Goal: Task Accomplishment & Management: Manage account settings

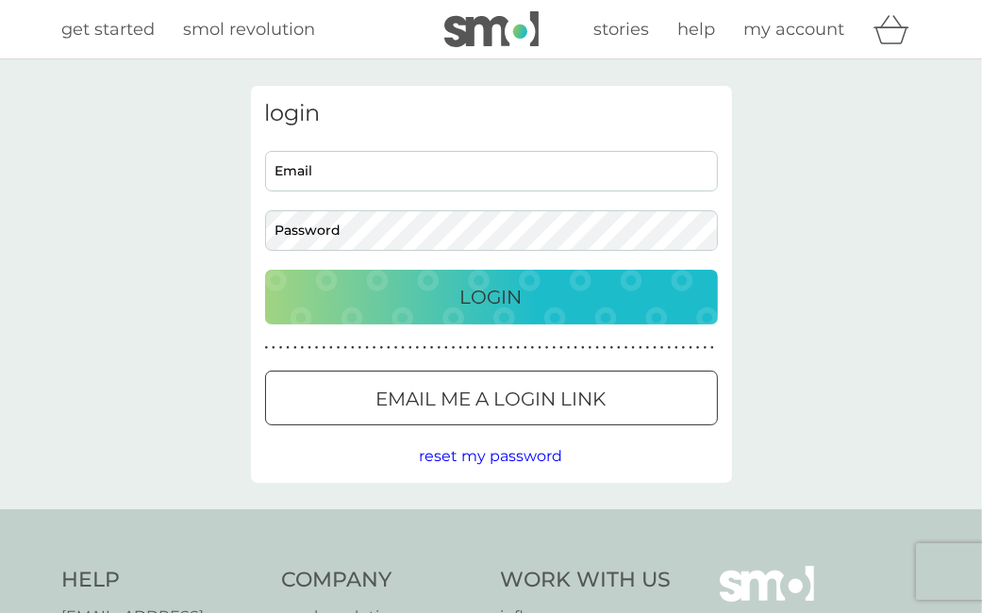
click at [538, 170] on input "Email" at bounding box center [491, 171] width 453 height 41
type input "[EMAIL_ADDRESS][DOMAIN_NAME]"
click at [506, 297] on p "Login" at bounding box center [491, 297] width 62 height 30
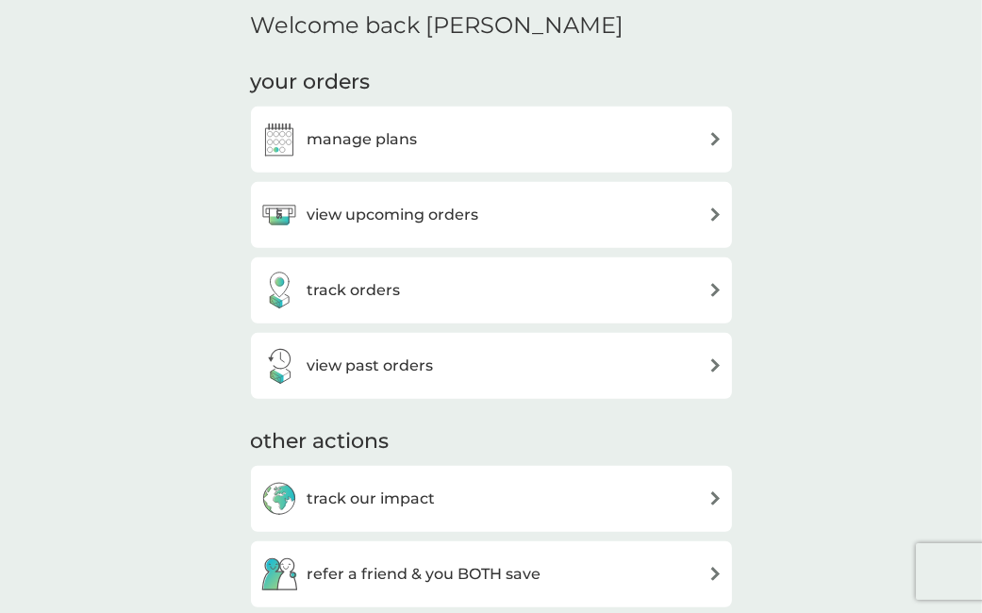
scroll to position [603, 0]
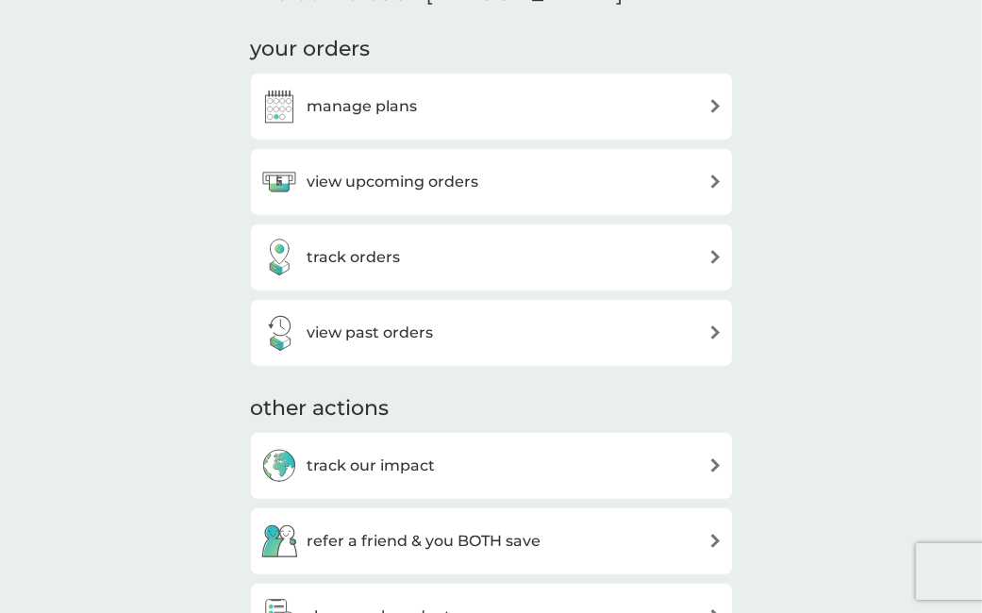
click at [468, 181] on h3 "view upcoming orders" at bounding box center [394, 182] width 172 height 25
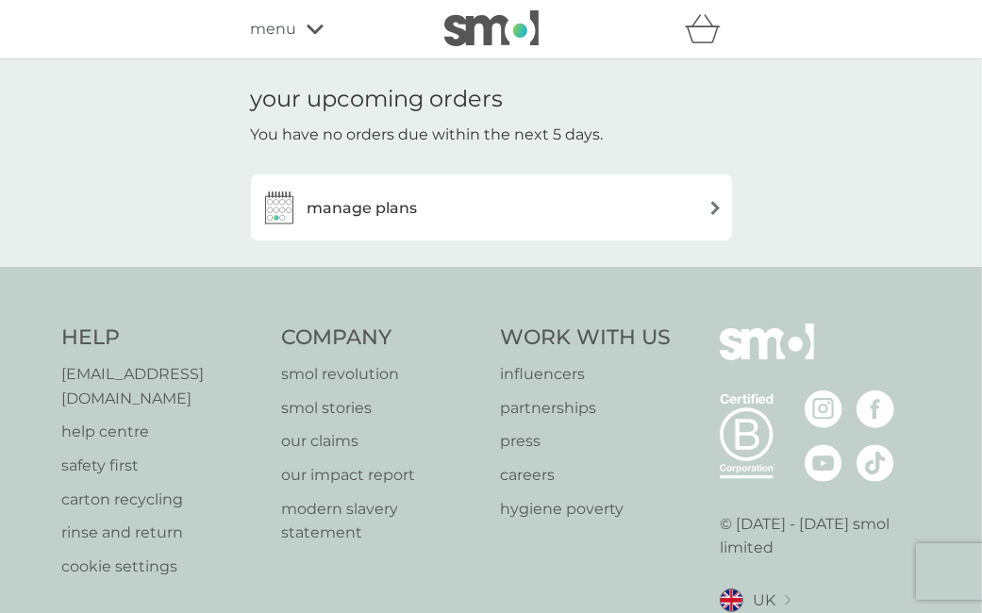
click at [370, 214] on h3 "manage plans" at bounding box center [363, 208] width 110 height 25
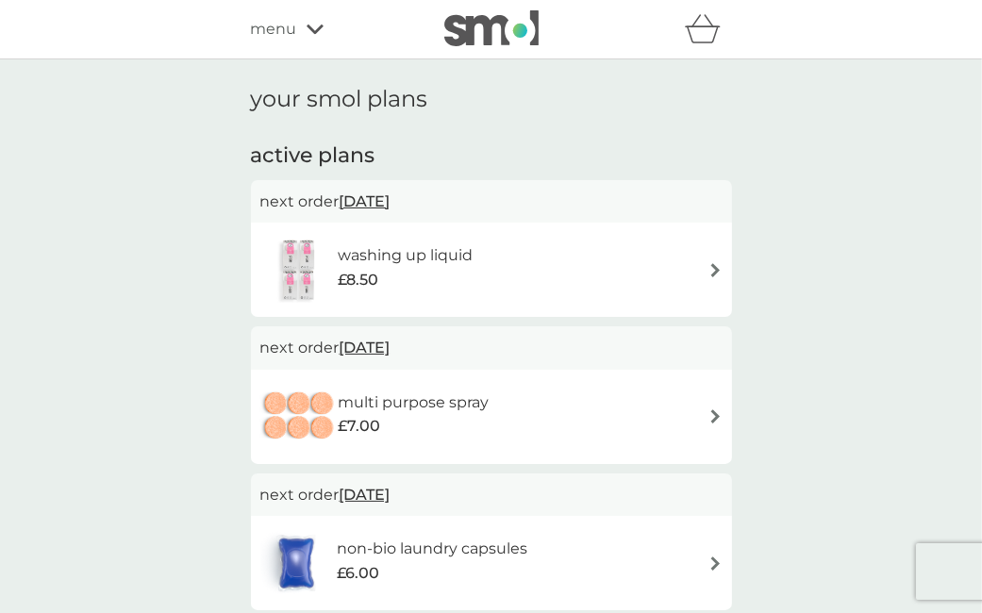
click at [391, 200] on span "26 Oct 2025" at bounding box center [365, 201] width 51 height 37
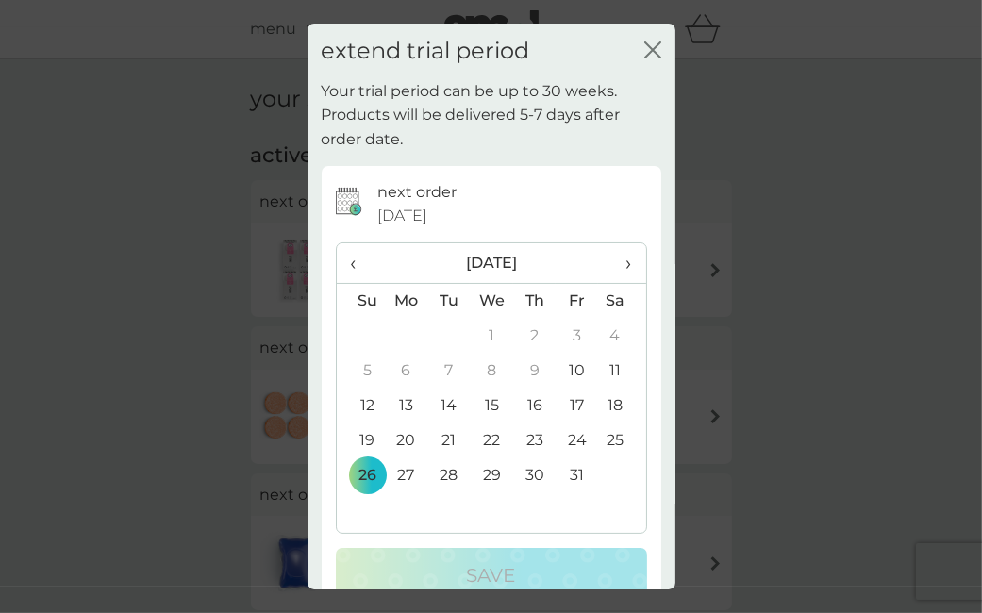
click at [631, 265] on span "›" at bounding box center [621, 263] width 19 height 40
click at [369, 397] on td "9" at bounding box center [361, 406] width 48 height 35
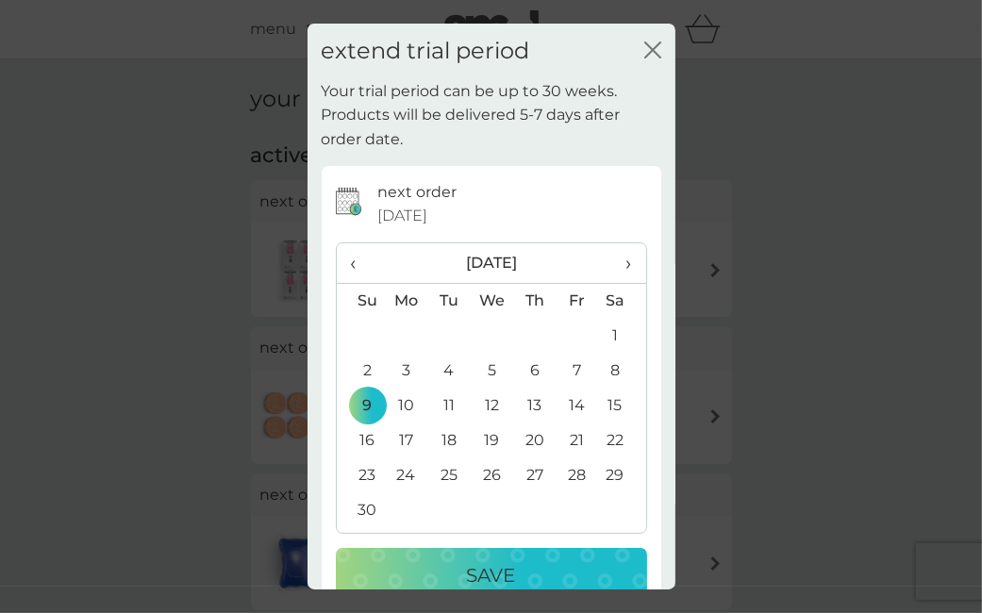
click at [521, 567] on div "Save" at bounding box center [492, 575] width 274 height 30
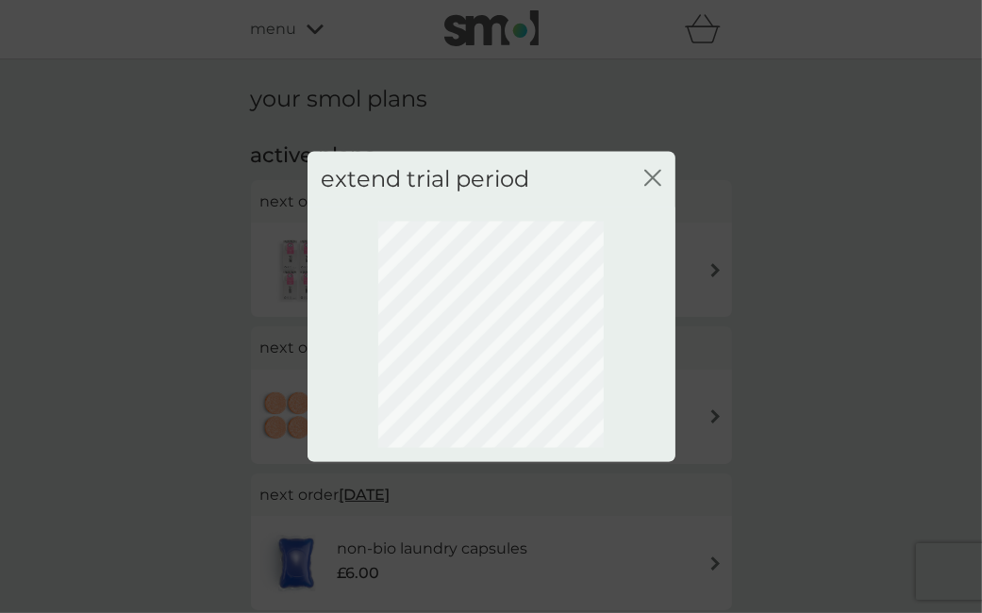
click at [652, 175] on icon "close" at bounding box center [652, 178] width 17 height 17
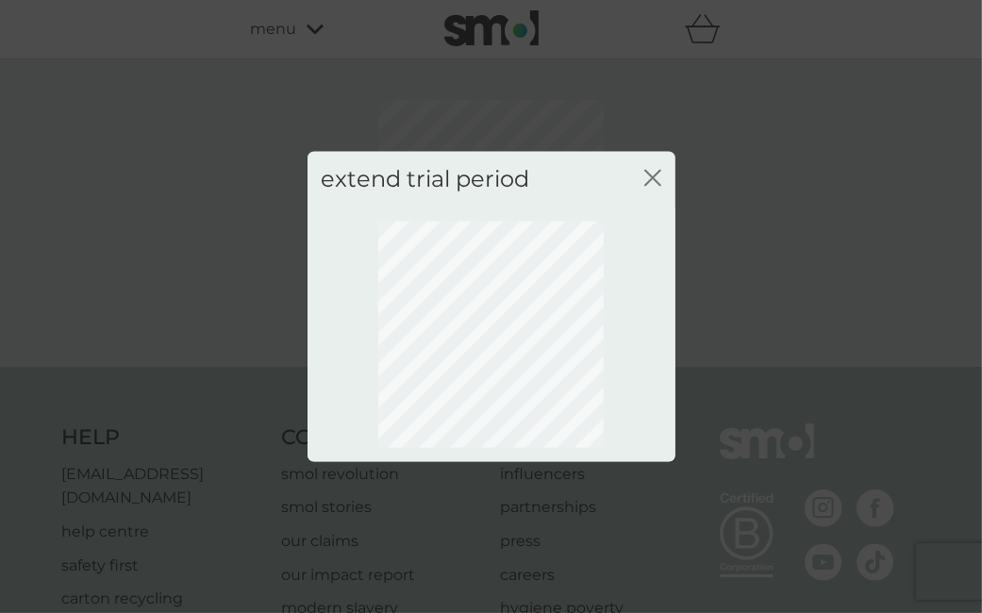
click at [652, 175] on icon "close" at bounding box center [652, 178] width 17 height 17
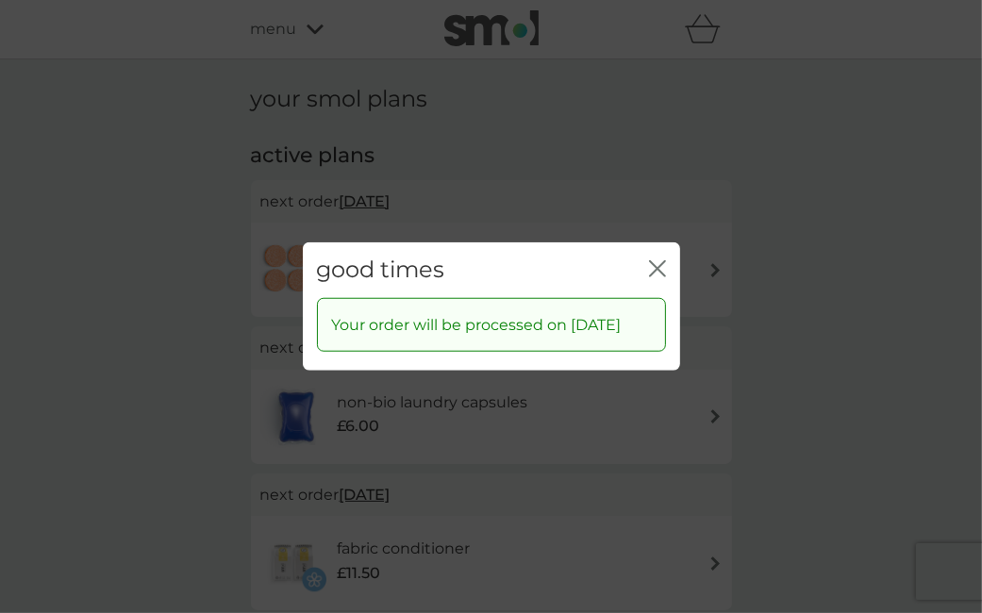
click at [657, 260] on icon "close" at bounding box center [657, 268] width 17 height 17
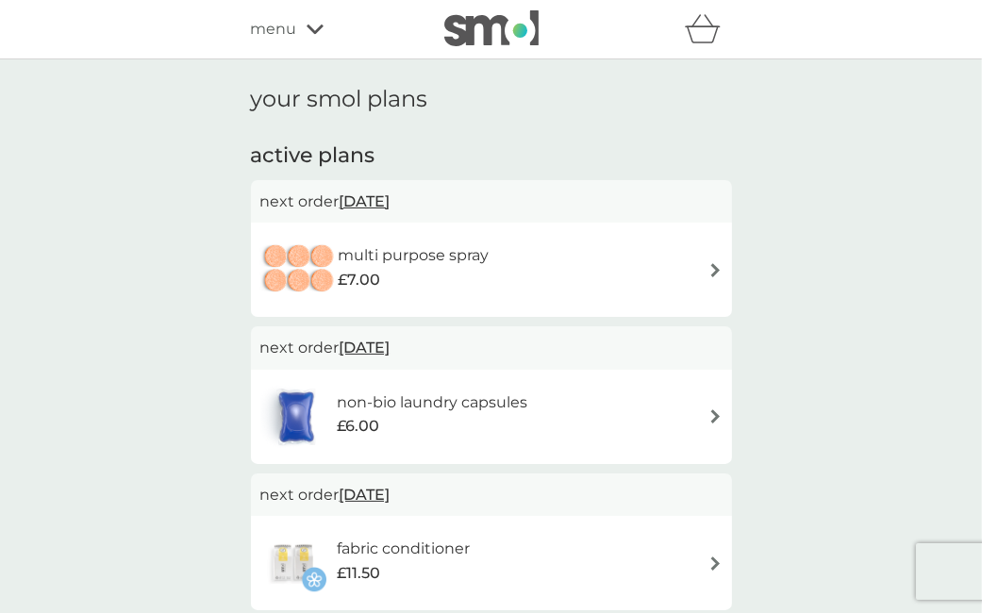
click at [377, 199] on span "26 Oct 2025" at bounding box center [365, 201] width 51 height 37
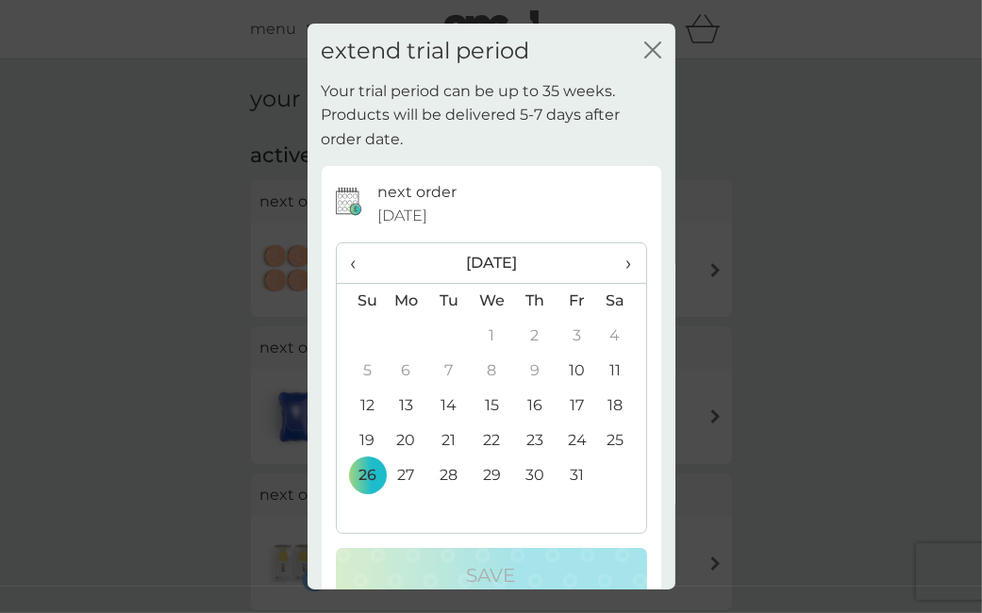
click at [628, 265] on span "›" at bounding box center [621, 263] width 19 height 40
click at [369, 409] on td "9" at bounding box center [361, 406] width 48 height 35
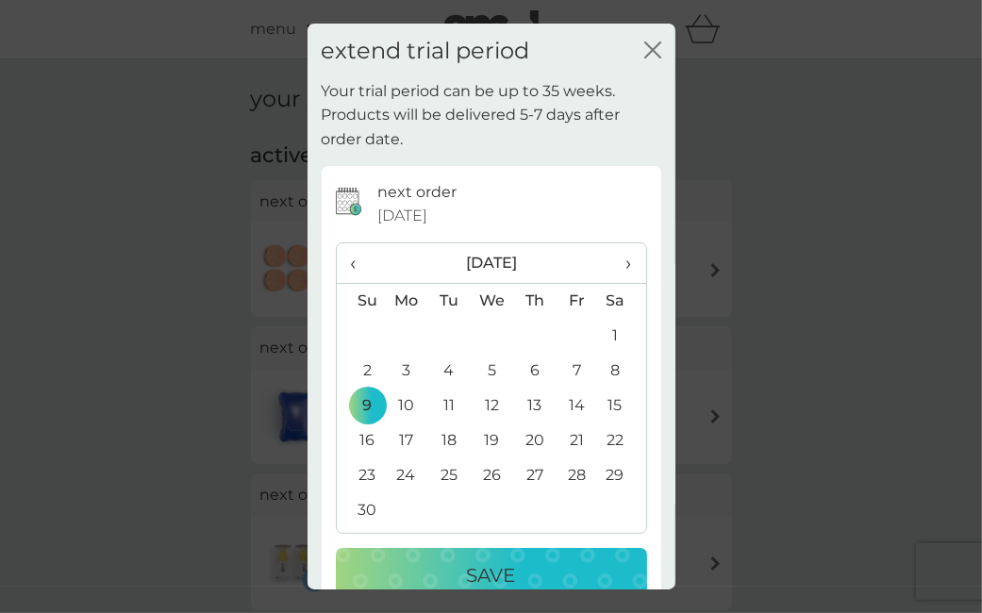
click at [477, 567] on p "Save" at bounding box center [491, 575] width 49 height 30
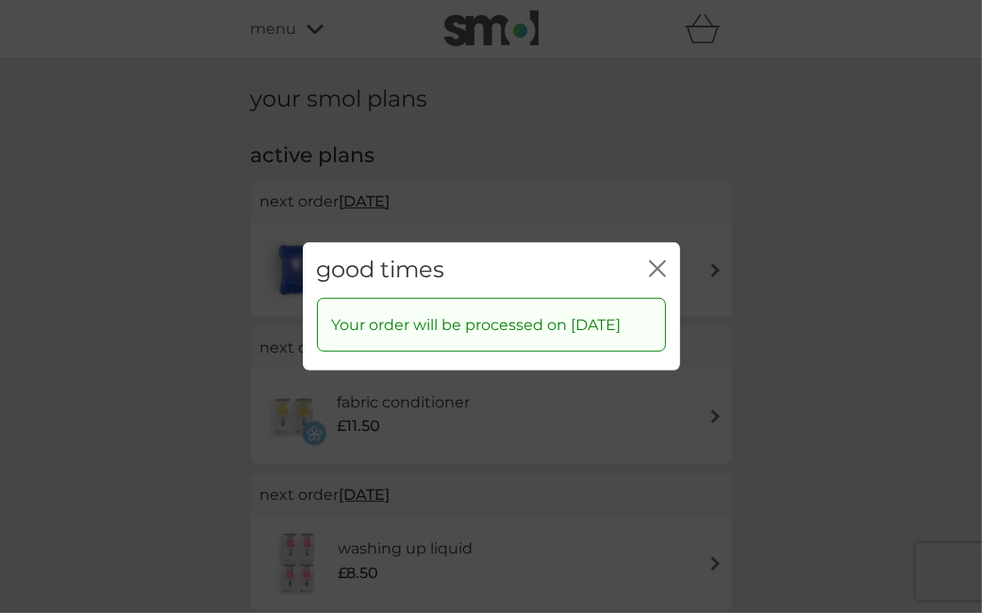
click at [658, 261] on icon "close" at bounding box center [662, 268] width 8 height 15
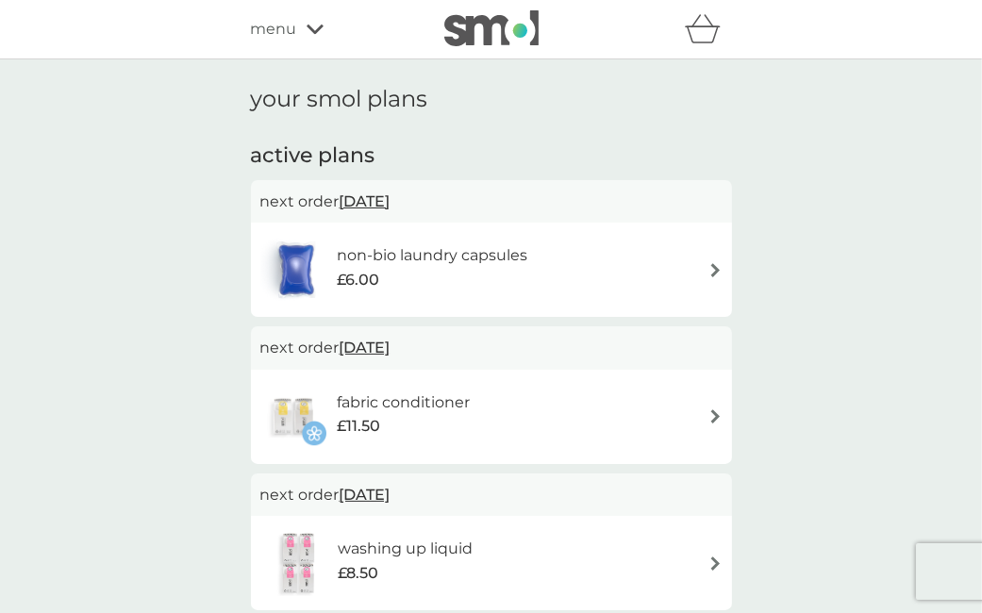
click at [381, 352] on span "2 Nov 2025" at bounding box center [365, 347] width 51 height 37
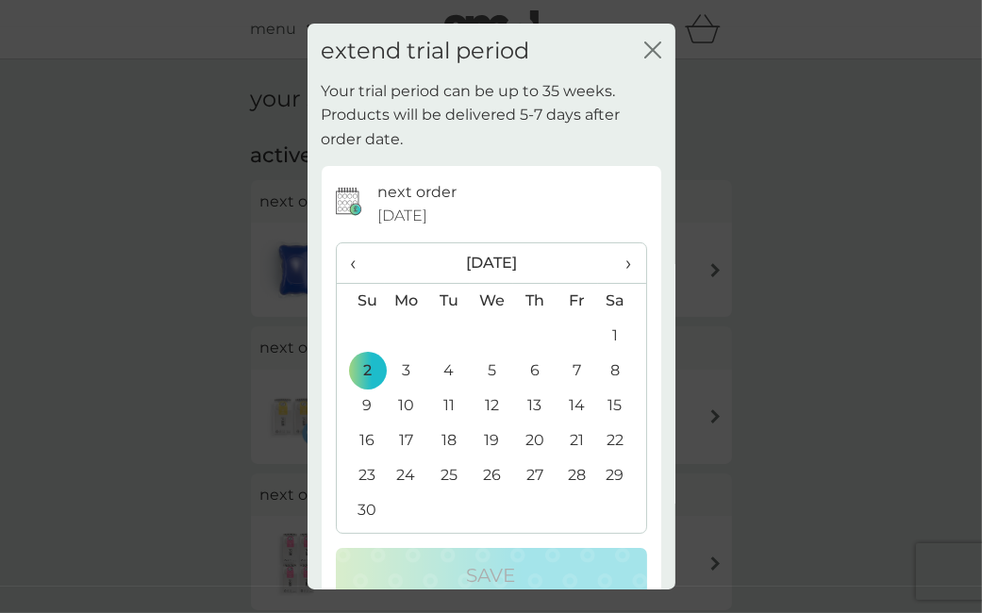
click at [633, 256] on th "›" at bounding box center [621, 263] width 47 height 41
click at [351, 259] on span "‹" at bounding box center [361, 263] width 20 height 40
click at [365, 407] on td "9" at bounding box center [361, 406] width 48 height 35
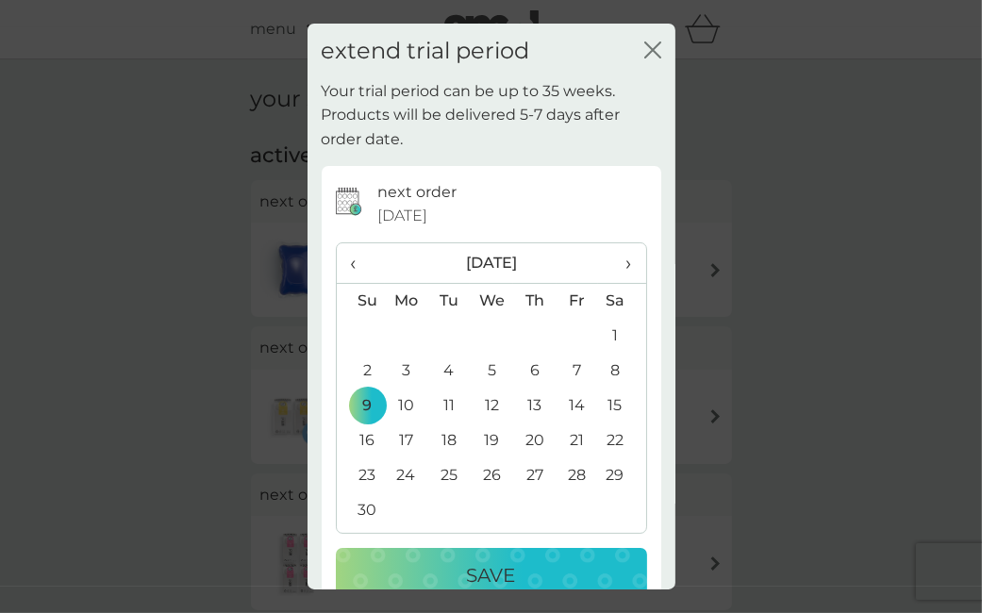
click at [468, 565] on p "Save" at bounding box center [491, 575] width 49 height 30
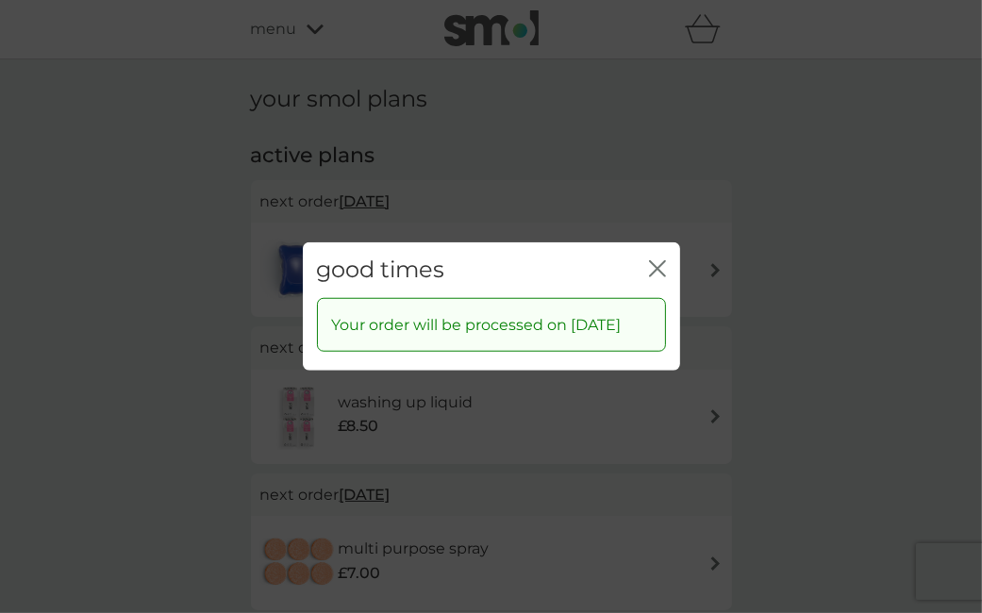
click at [660, 261] on icon "close" at bounding box center [662, 268] width 8 height 15
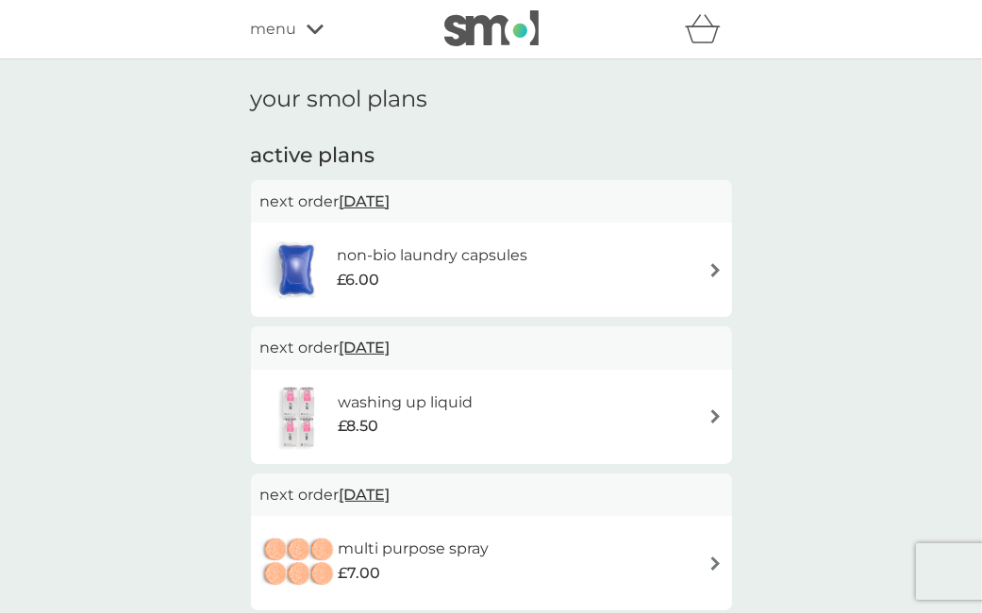
click at [391, 203] on span "26 Oct 2025" at bounding box center [365, 201] width 51 height 37
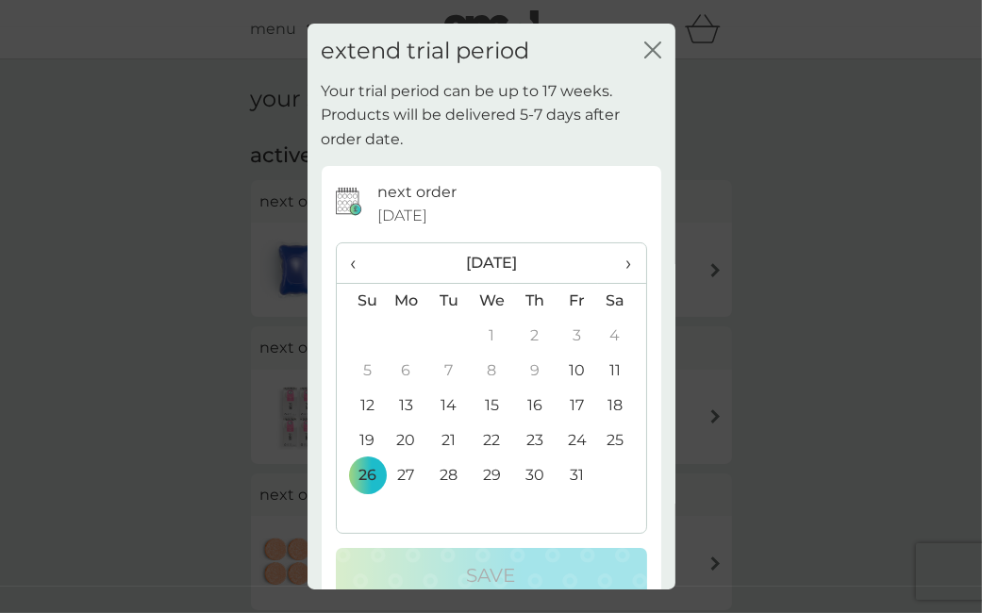
click at [632, 259] on th "›" at bounding box center [621, 263] width 47 height 41
click at [370, 403] on td "9" at bounding box center [361, 406] width 48 height 35
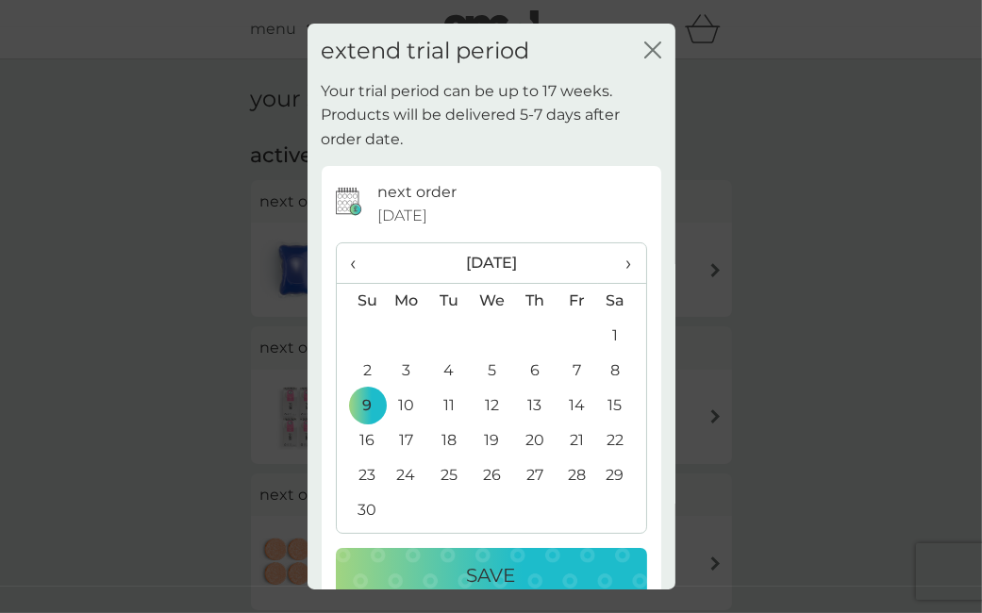
click at [505, 566] on p "Save" at bounding box center [491, 575] width 49 height 30
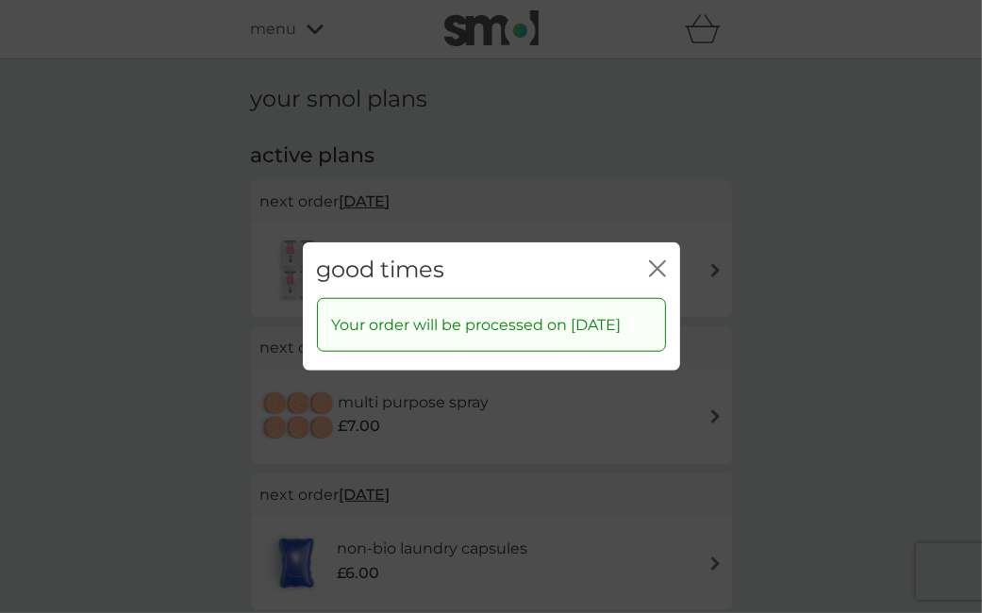
click at [658, 260] on icon "close" at bounding box center [657, 268] width 17 height 17
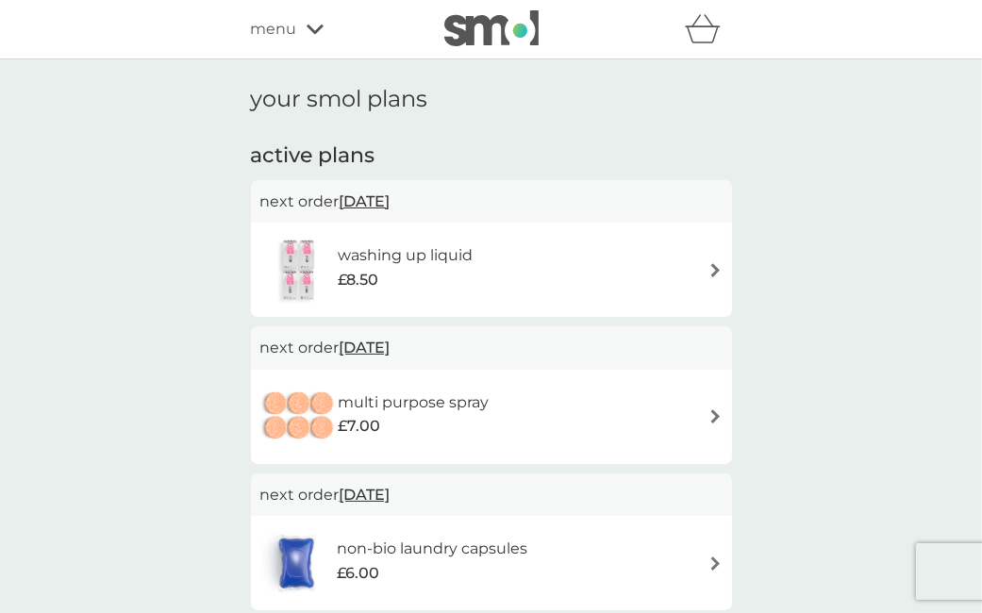
click at [305, 42] on div "refer a friend & you BOTH save smol impact smol shop your smol plans your upcom…" at bounding box center [491, 29] width 481 height 38
click at [296, 29] on div "menu" at bounding box center [331, 29] width 160 height 25
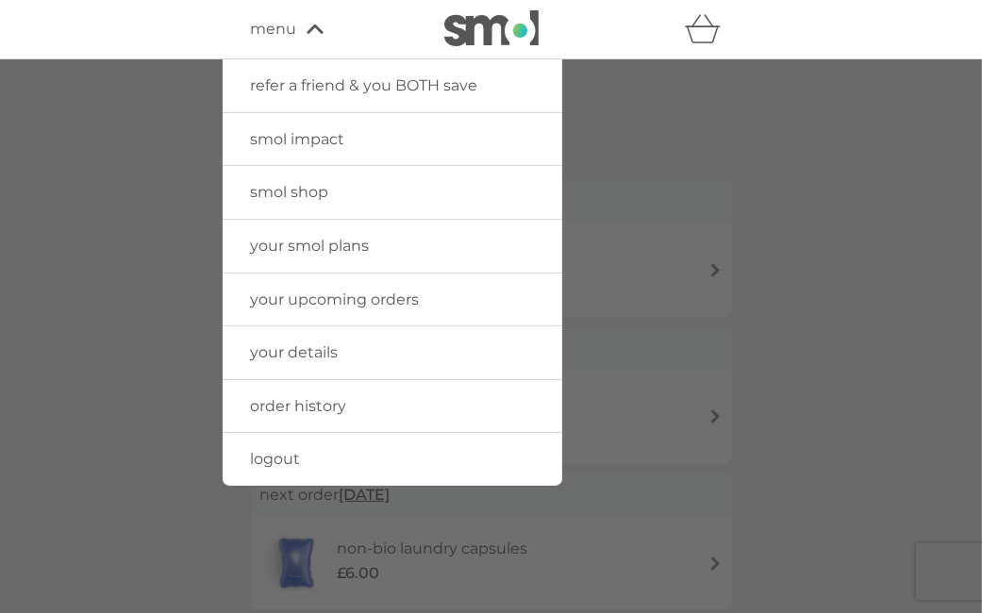
click at [285, 458] on span "logout" at bounding box center [276, 459] width 50 height 18
